Goal: Check status: Check status

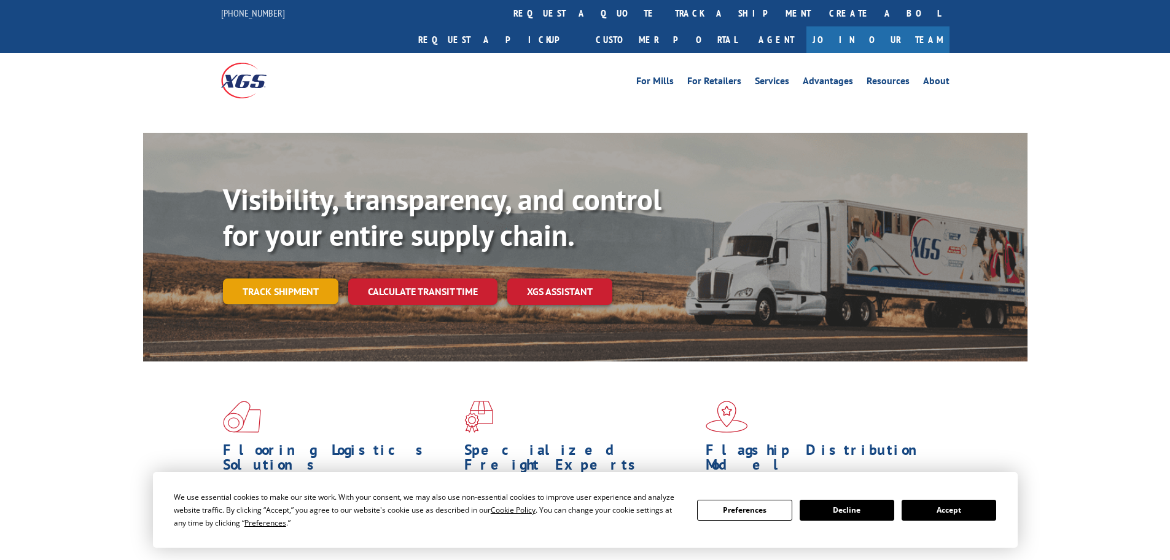
drag, startPoint x: 0, startPoint y: 0, endPoint x: 257, endPoint y: 264, distance: 368.5
click at [257, 264] on div "Visibility, transparency, and control for your entire supply chain. Track shipm…" at bounding box center [625, 267] width 805 height 171
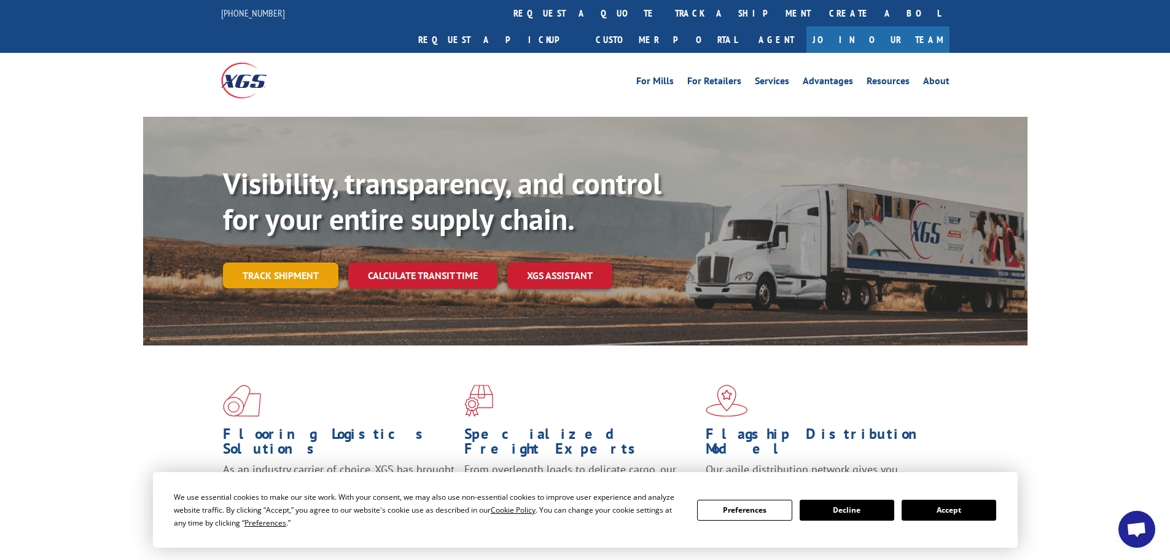
click at [299, 262] on link "Track shipment" at bounding box center [281, 275] width 116 height 26
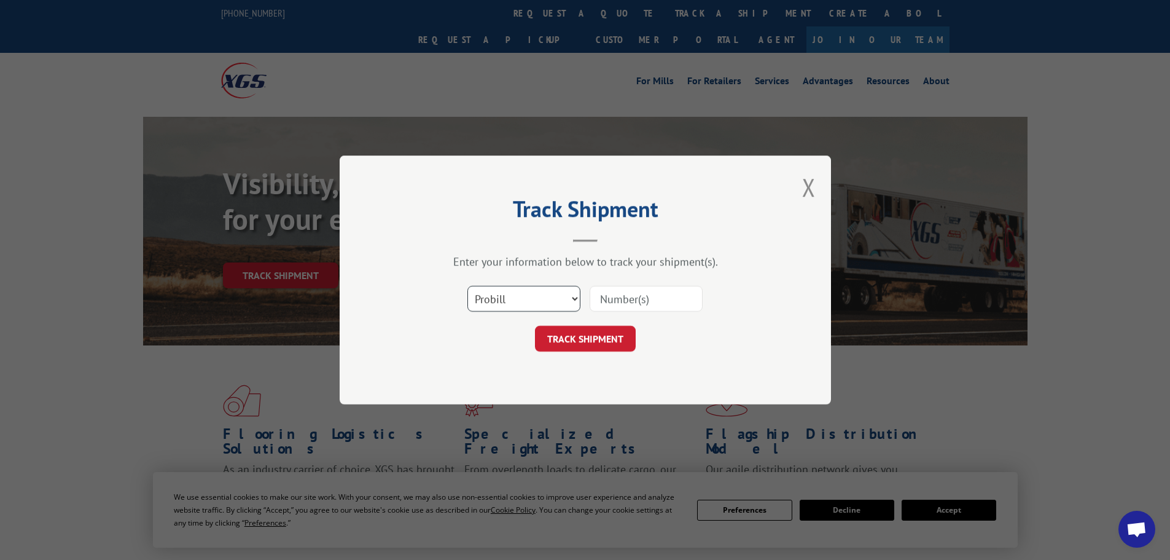
click at [522, 296] on select "Select category... Probill BOL PO" at bounding box center [524, 299] width 113 height 26
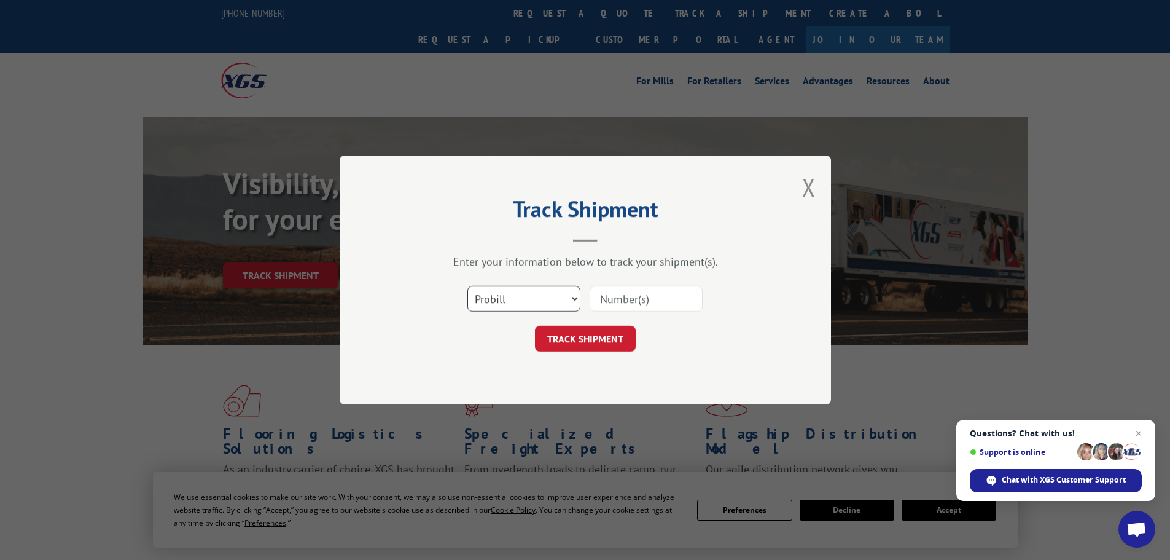
select select "bol"
click at [468, 286] on select "Select category... Probill BOL PO" at bounding box center [524, 299] width 113 height 26
click at [640, 300] on input at bounding box center [646, 299] width 113 height 26
paste input "7055092"
type input "7055092"
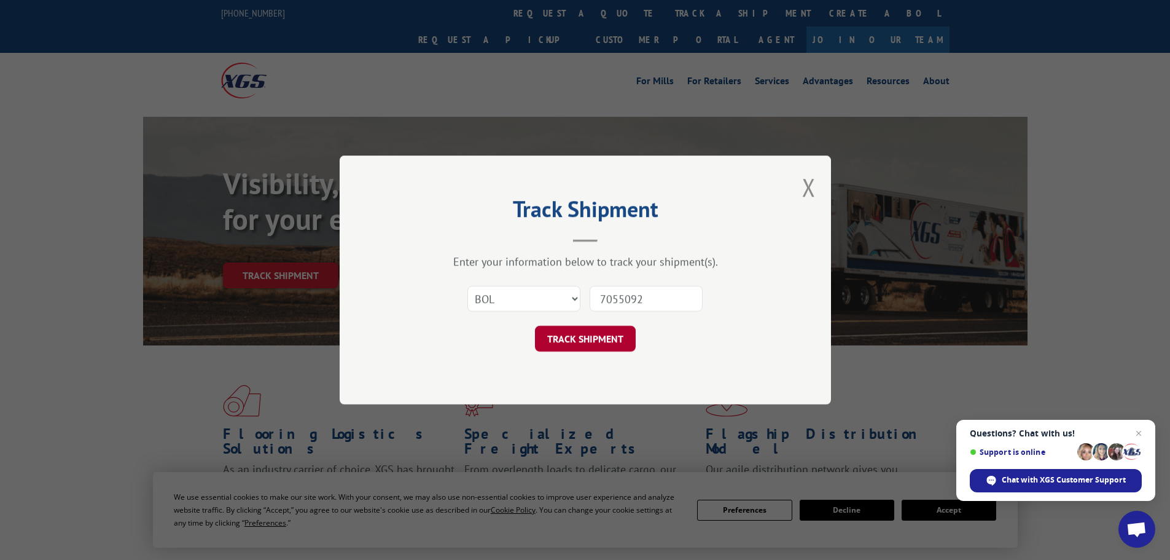
click at [577, 337] on button "TRACK SHIPMENT" at bounding box center [585, 339] width 101 height 26
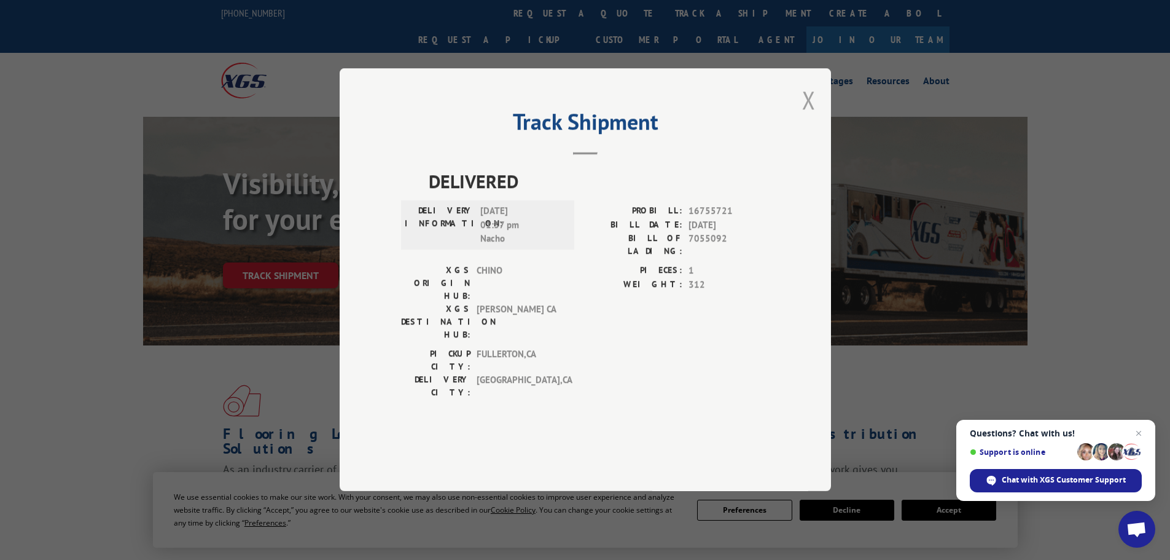
click at [812, 116] on button "Close modal" at bounding box center [809, 100] width 14 height 33
